Goal: Information Seeking & Learning: Learn about a topic

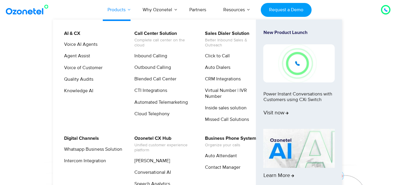
click at [123, 7] on link "Products" at bounding box center [116, 9] width 35 height 19
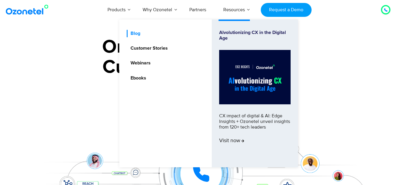
click at [138, 33] on link "Blog" at bounding box center [134, 33] width 14 height 7
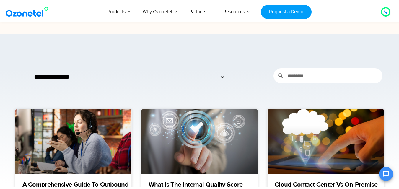
scroll to position [69, 0]
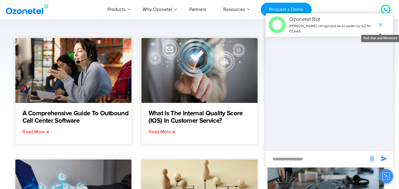
click at [382, 23] on icon "end chat or minimize" at bounding box center [380, 25] width 4 height 4
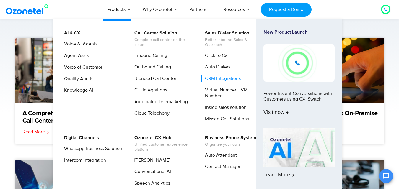
click at [210, 79] on link "CRM Integrations" at bounding box center [221, 78] width 40 height 7
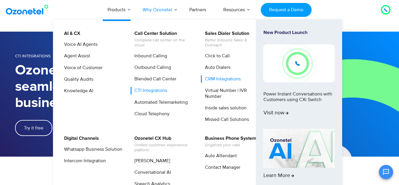
click at [153, 88] on link "CTI Integrations" at bounding box center [150, 90] width 38 height 7
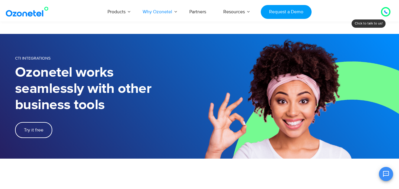
scroll to position [149, 0]
